Goal: Information Seeking & Learning: Learn about a topic

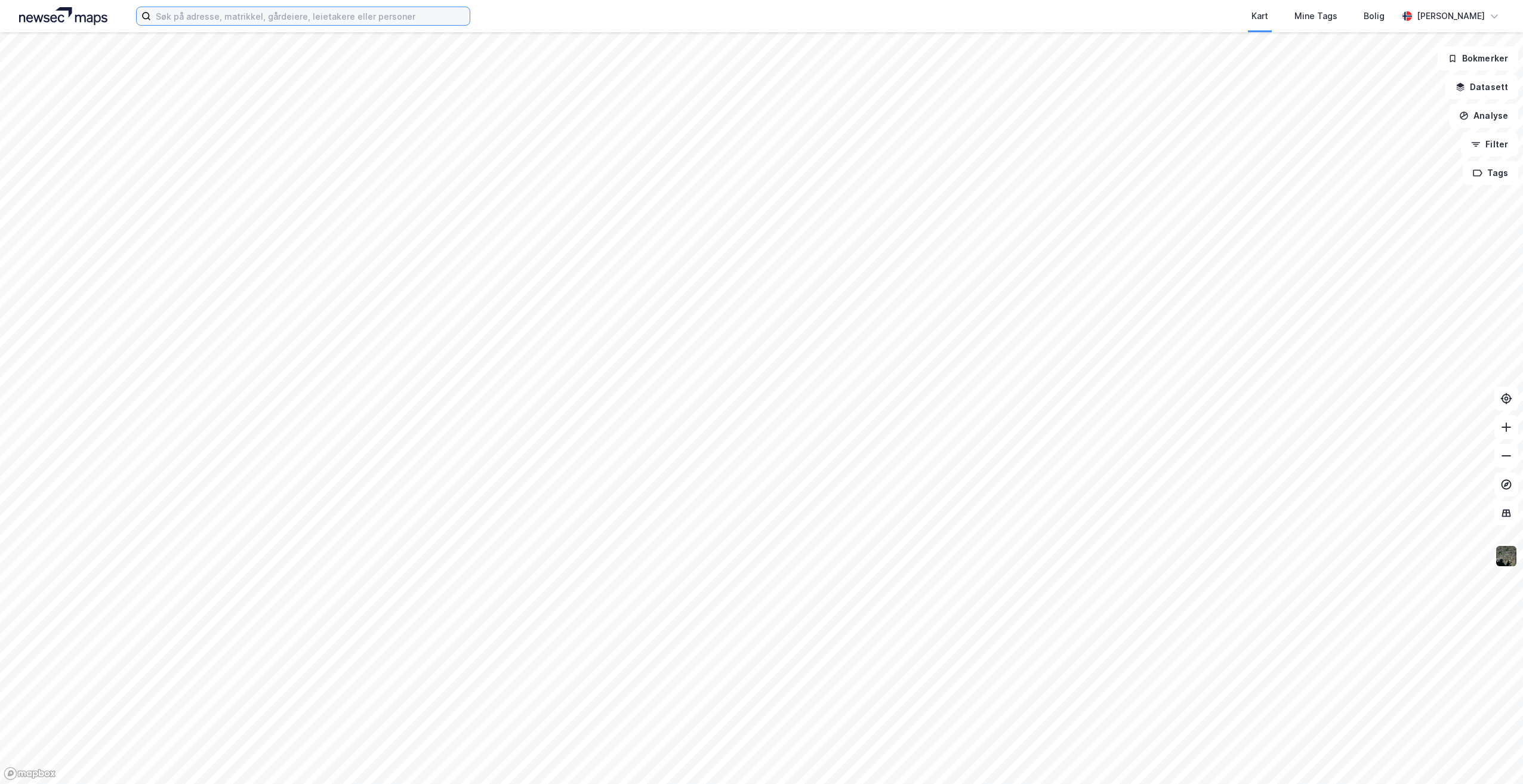
click at [309, 17] on input at bounding box center [310, 16] width 319 height 17
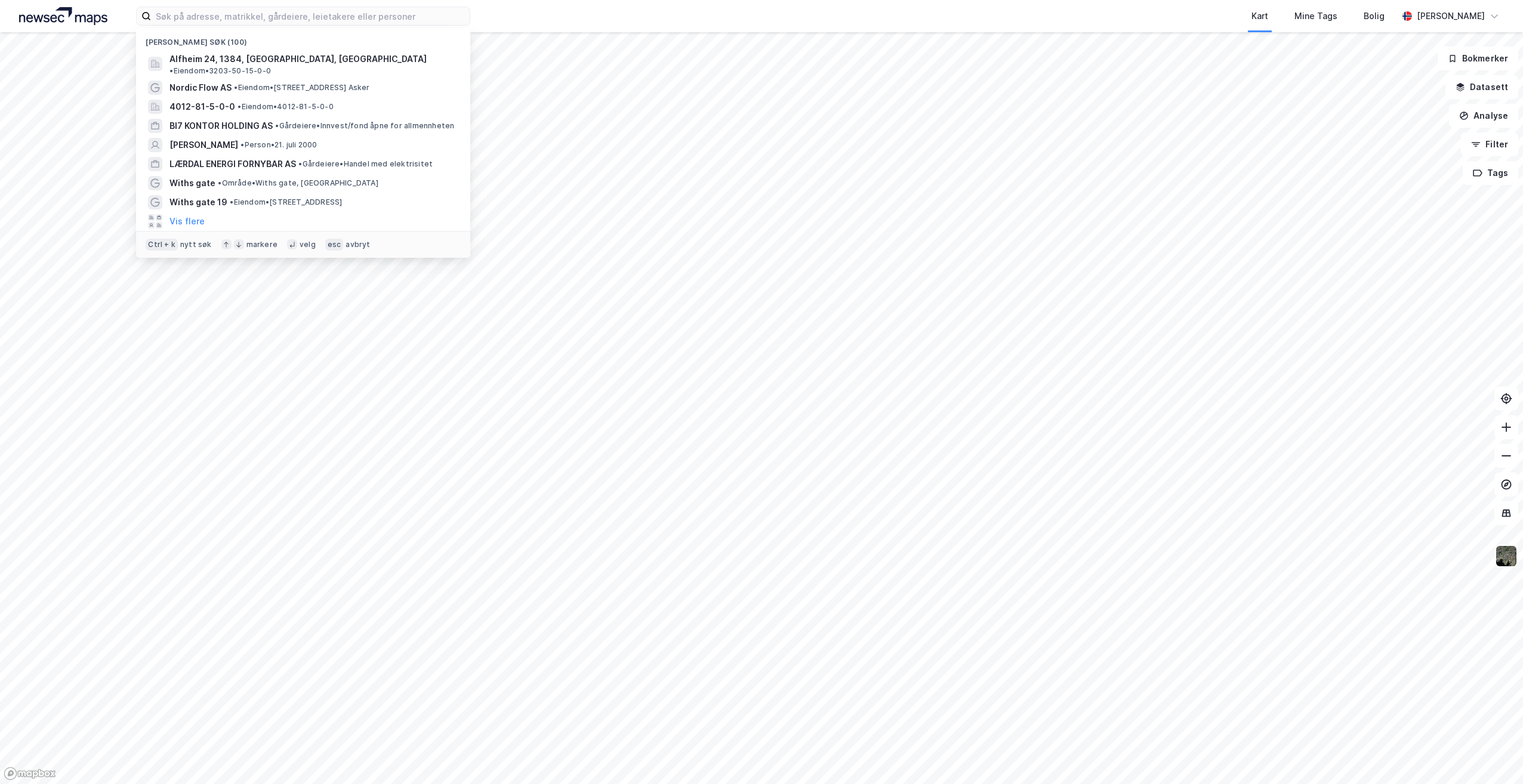
click at [1511, 563] on img at bounding box center [1506, 556] width 23 height 23
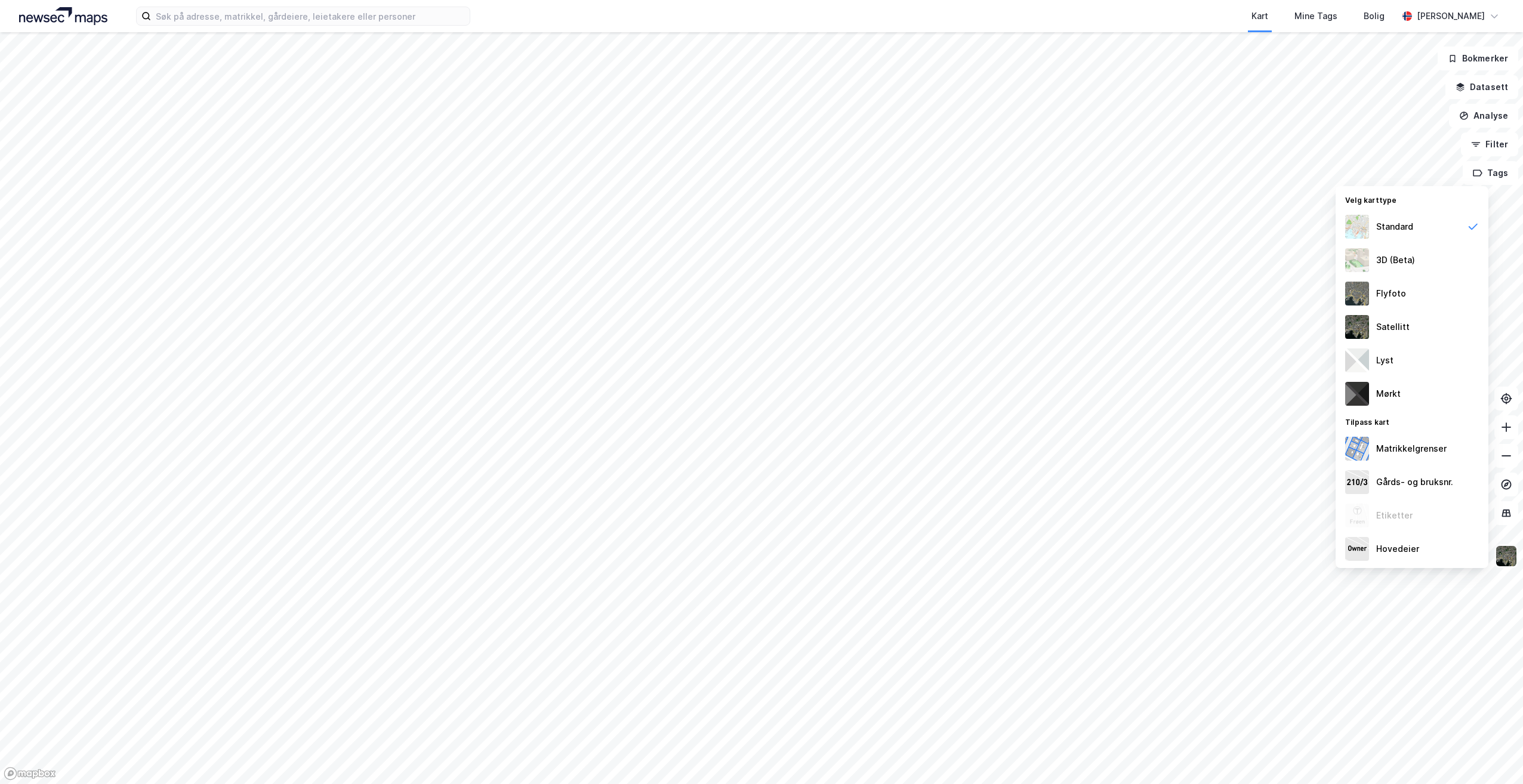
click at [1508, 562] on img at bounding box center [1506, 556] width 23 height 23
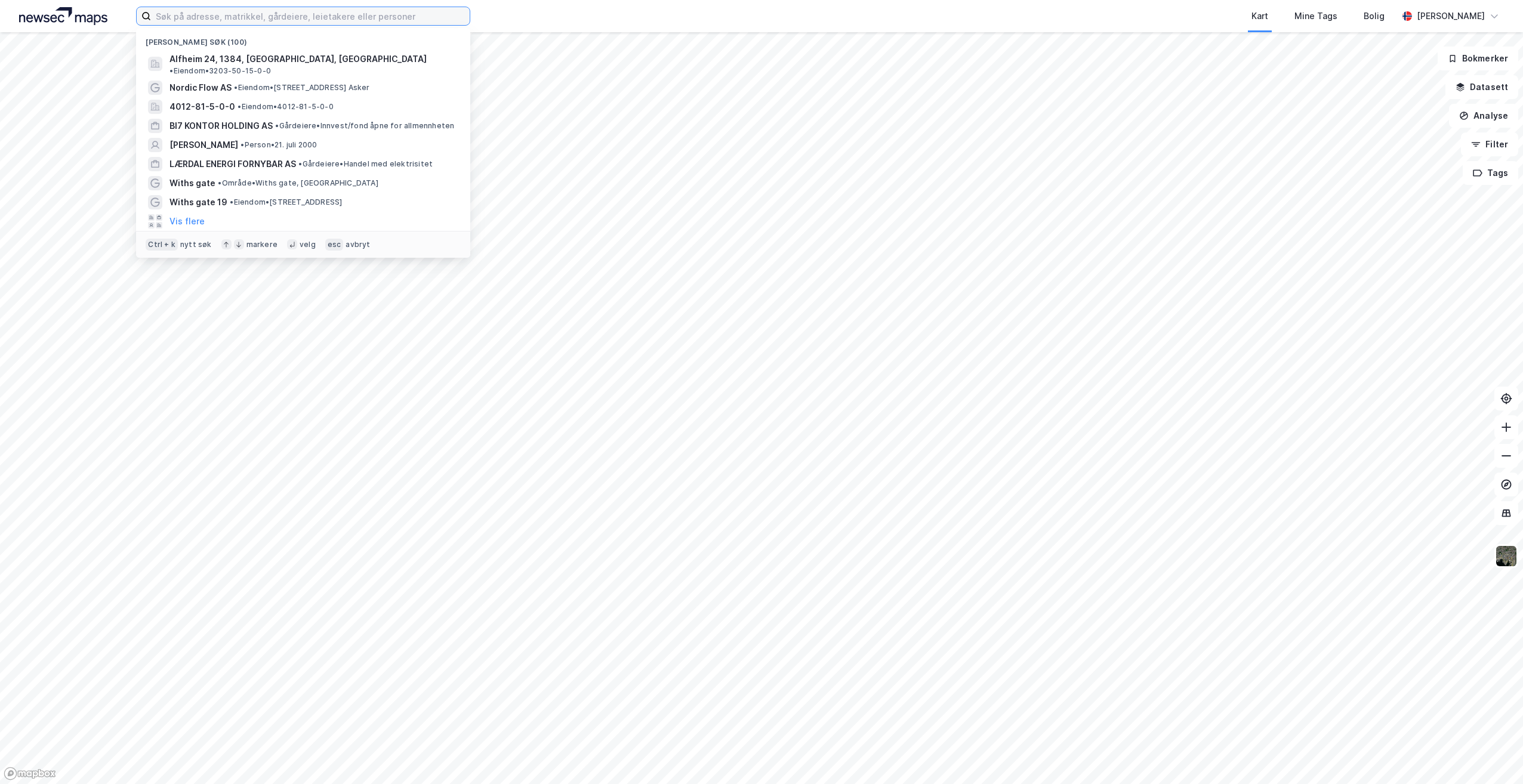
click at [211, 11] on input at bounding box center [310, 16] width 319 height 17
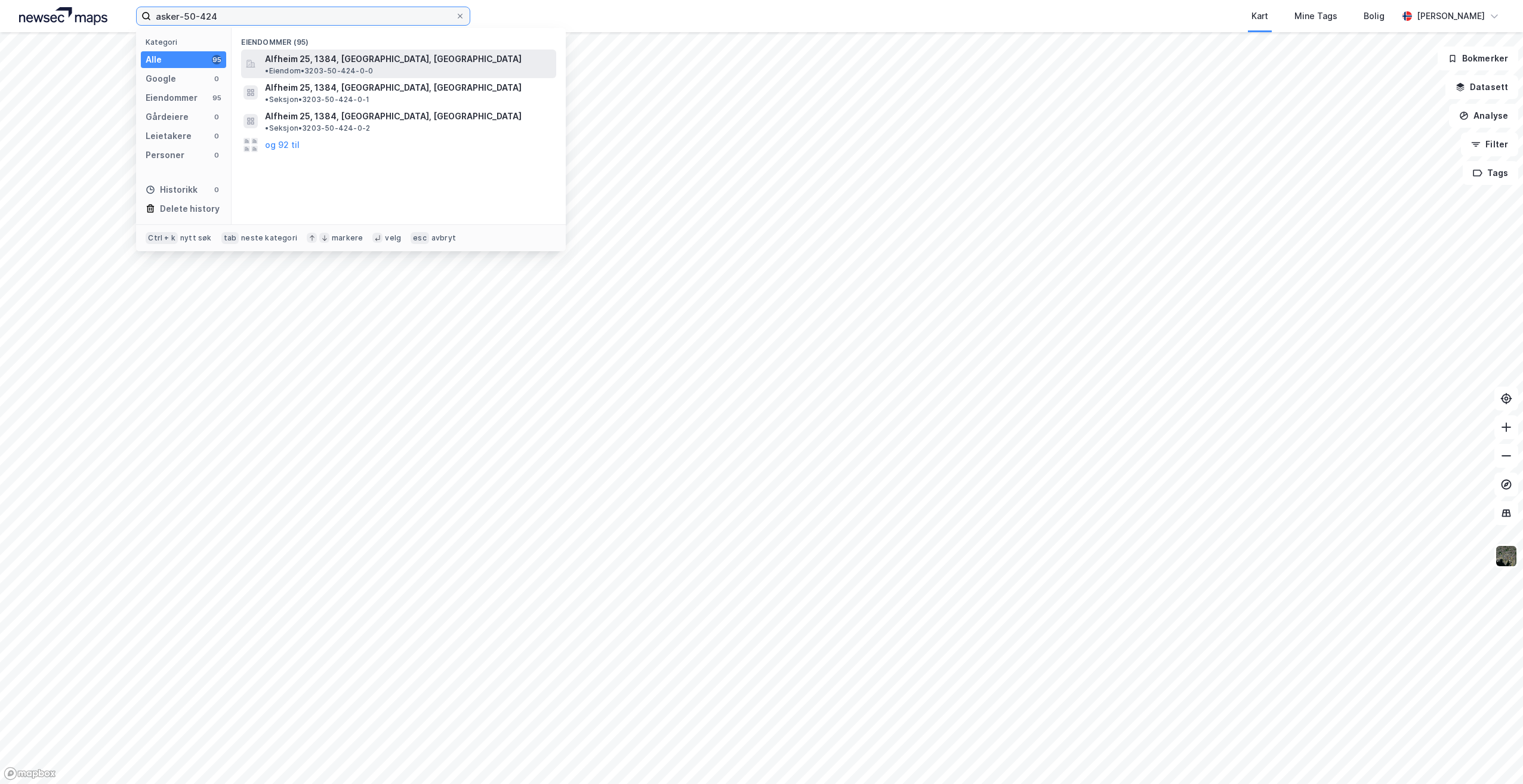
type input "asker-50-424"
click at [373, 66] on span "• Eiendom • 3203-50-424-0-0" at bounding box center [318, 71] width 108 height 9
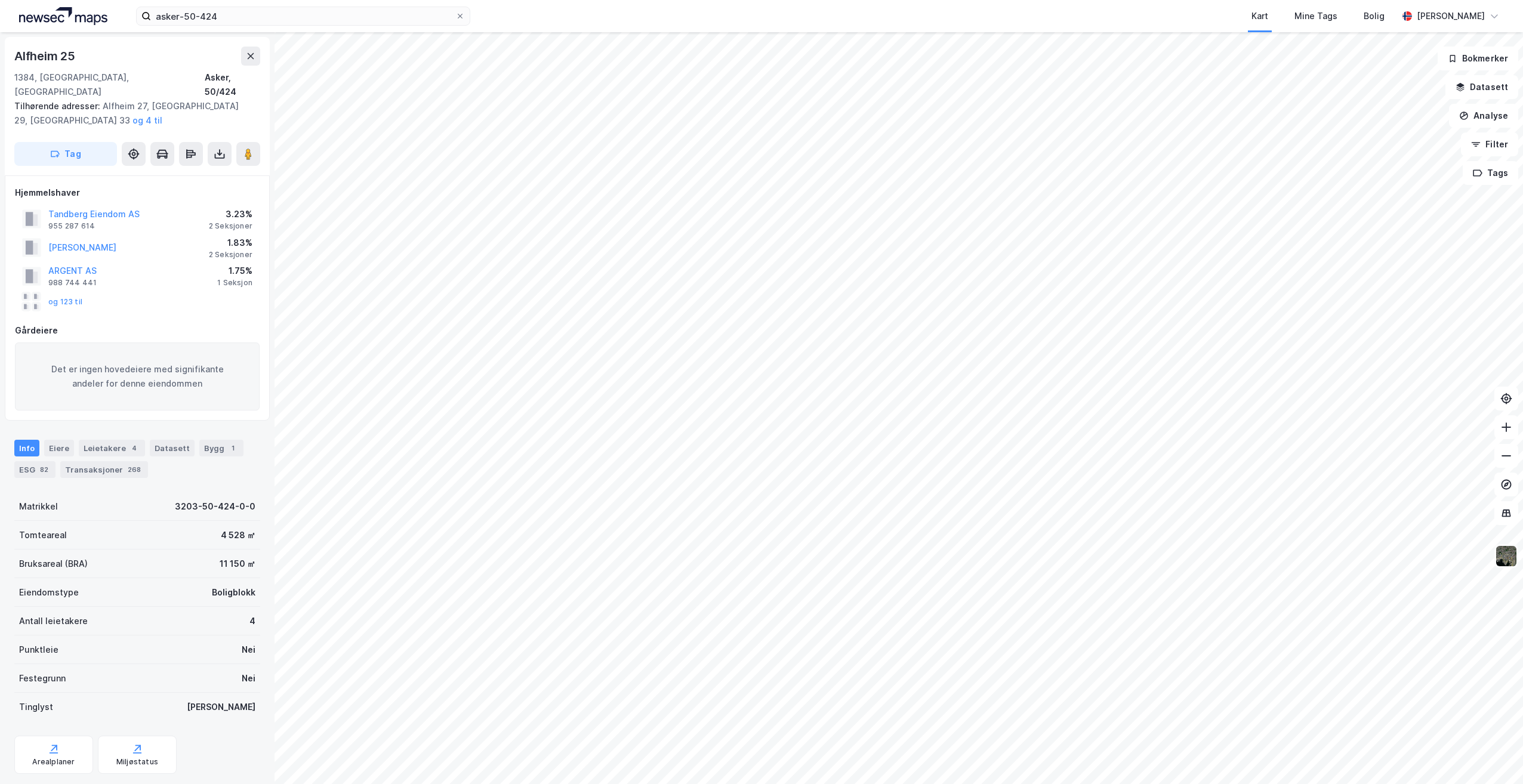
click at [1506, 551] on img at bounding box center [1506, 556] width 23 height 23
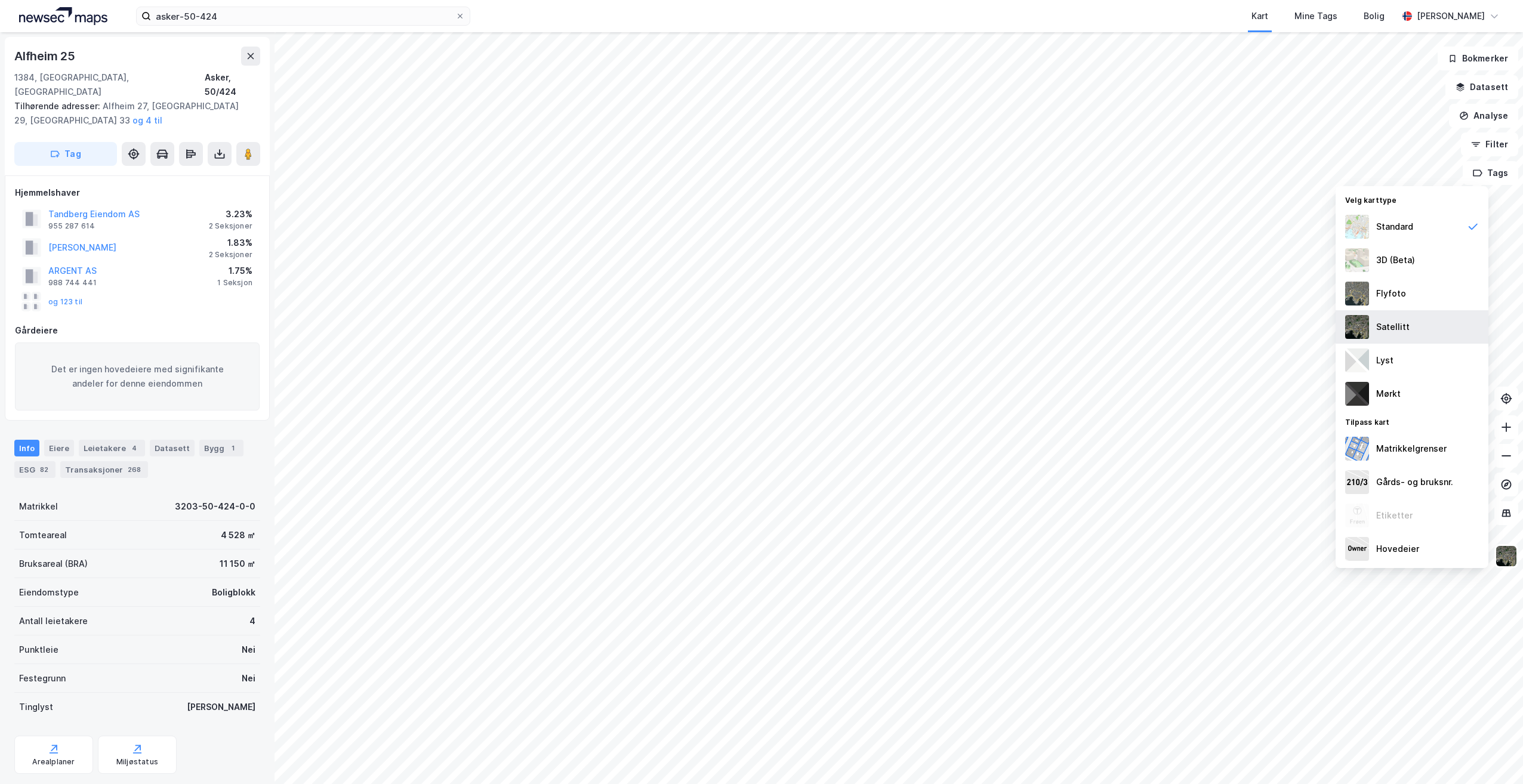
click at [1357, 323] on img at bounding box center [1357, 327] width 24 height 24
